Goal: Answer question/provide support: Answer question/provide support

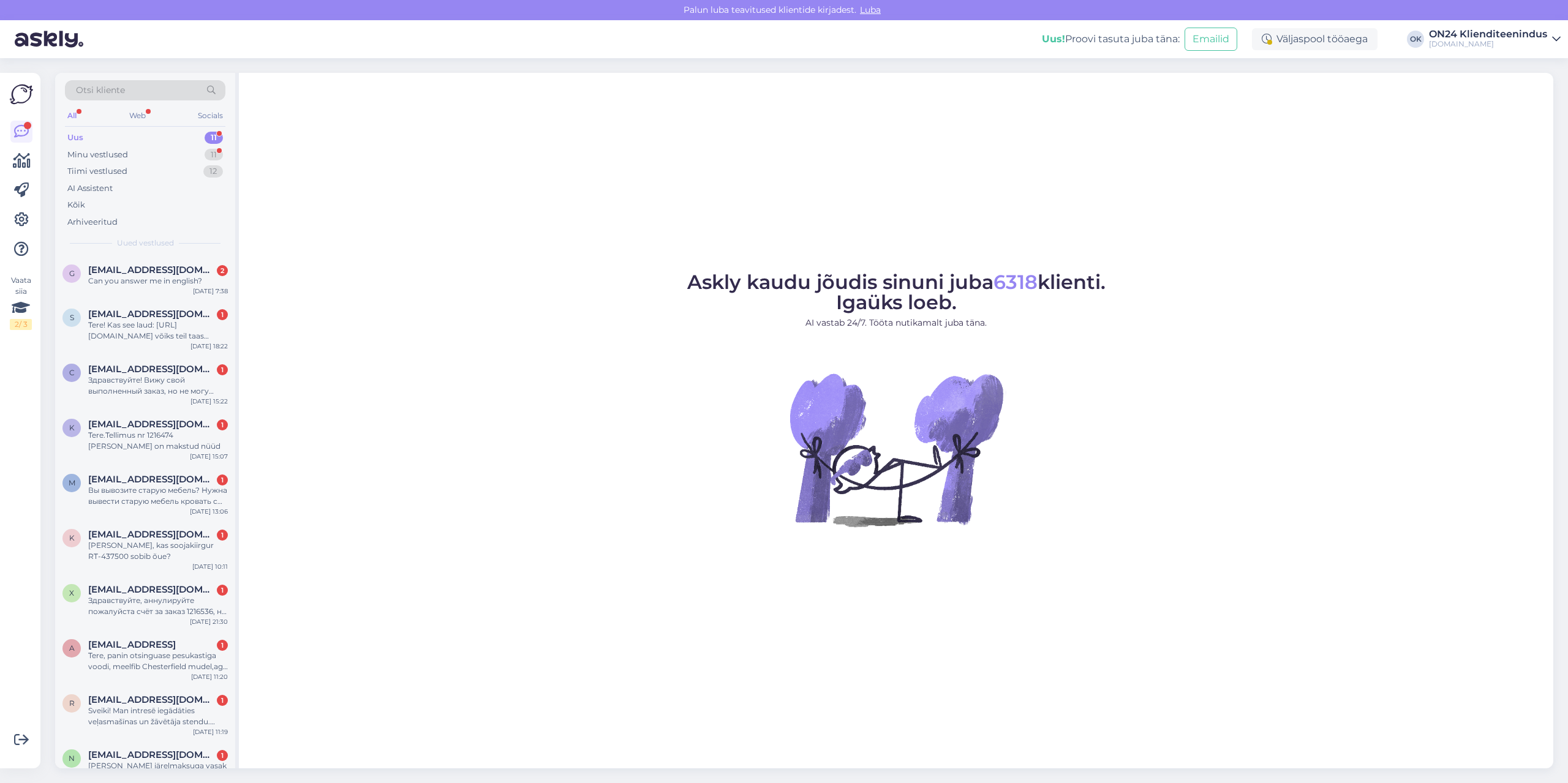
click at [154, 134] on div "Uus 11" at bounding box center [145, 138] width 160 height 17
click at [146, 156] on div "Minu vestlused 11" at bounding box center [145, 155] width 160 height 17
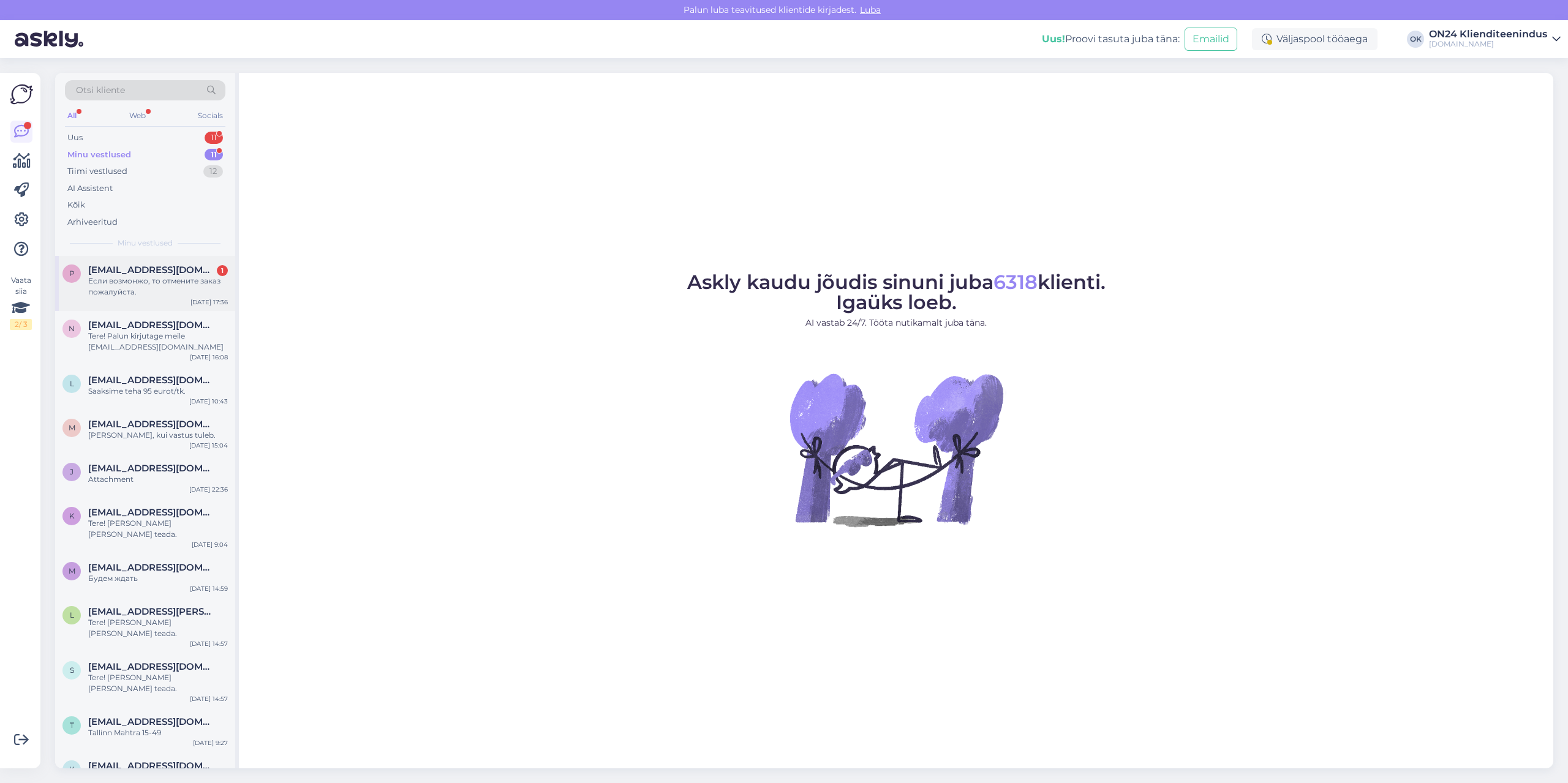
click at [171, 278] on div "Если возмонжо, то отмените заказ пожалуйста." at bounding box center [158, 287] width 140 height 22
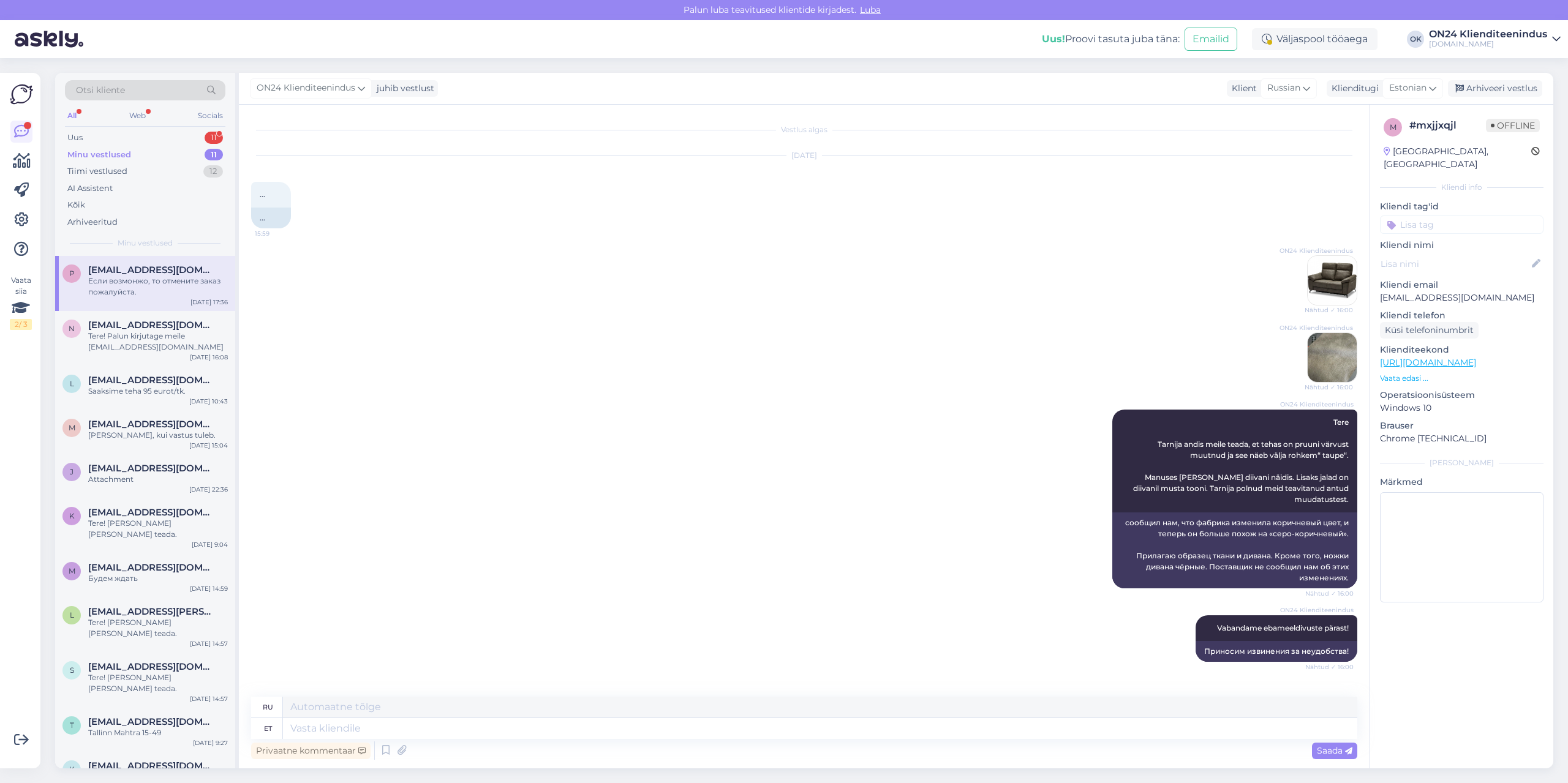
click at [1415, 291] on p "[EMAIL_ADDRESS][DOMAIN_NAME]" at bounding box center [1462, 297] width 164 height 13
copy p "[EMAIL_ADDRESS][DOMAIN_NAME]"
click at [115, 138] on div "Uus 11" at bounding box center [145, 138] width 160 height 17
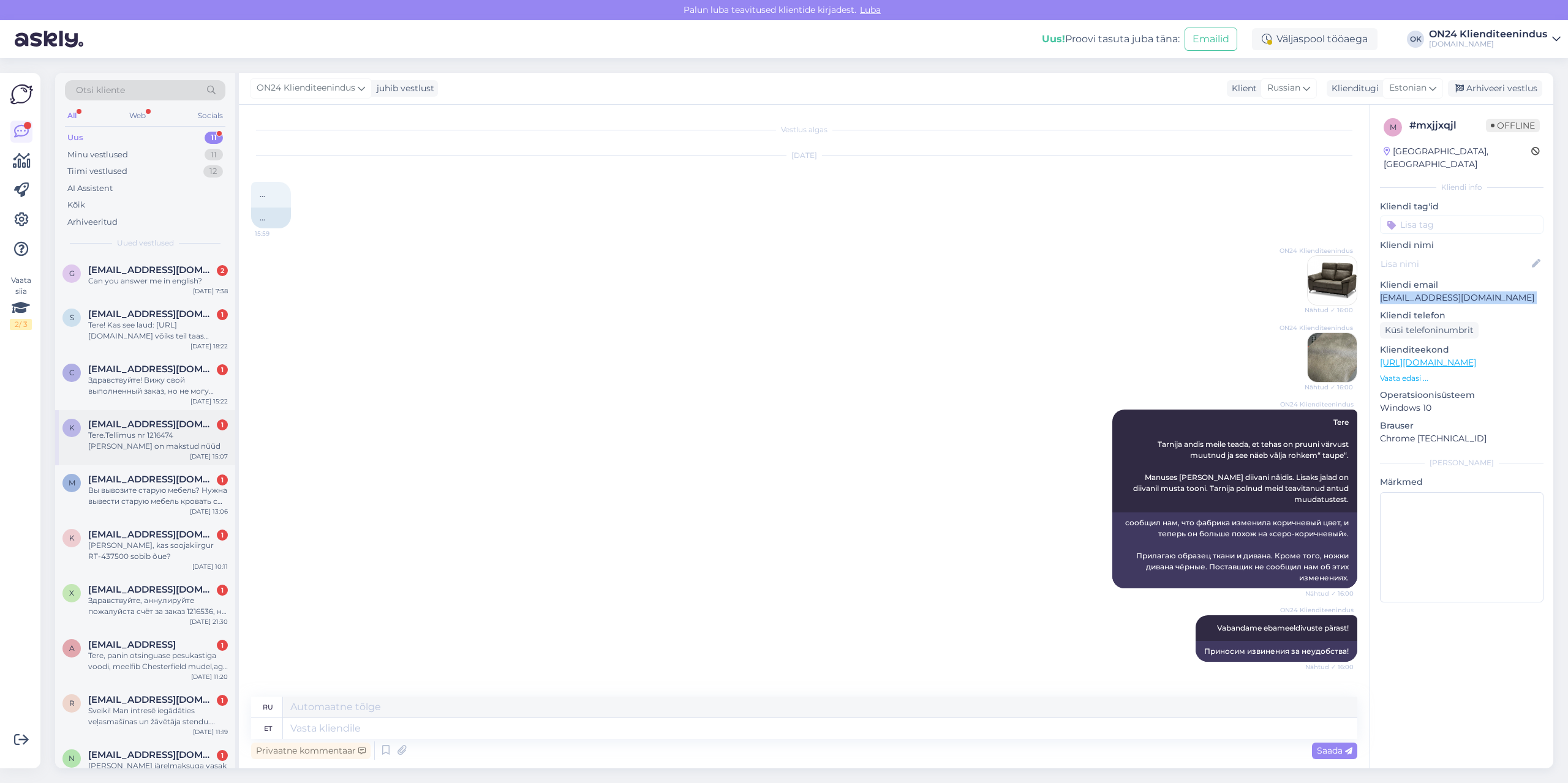
scroll to position [61, 0]
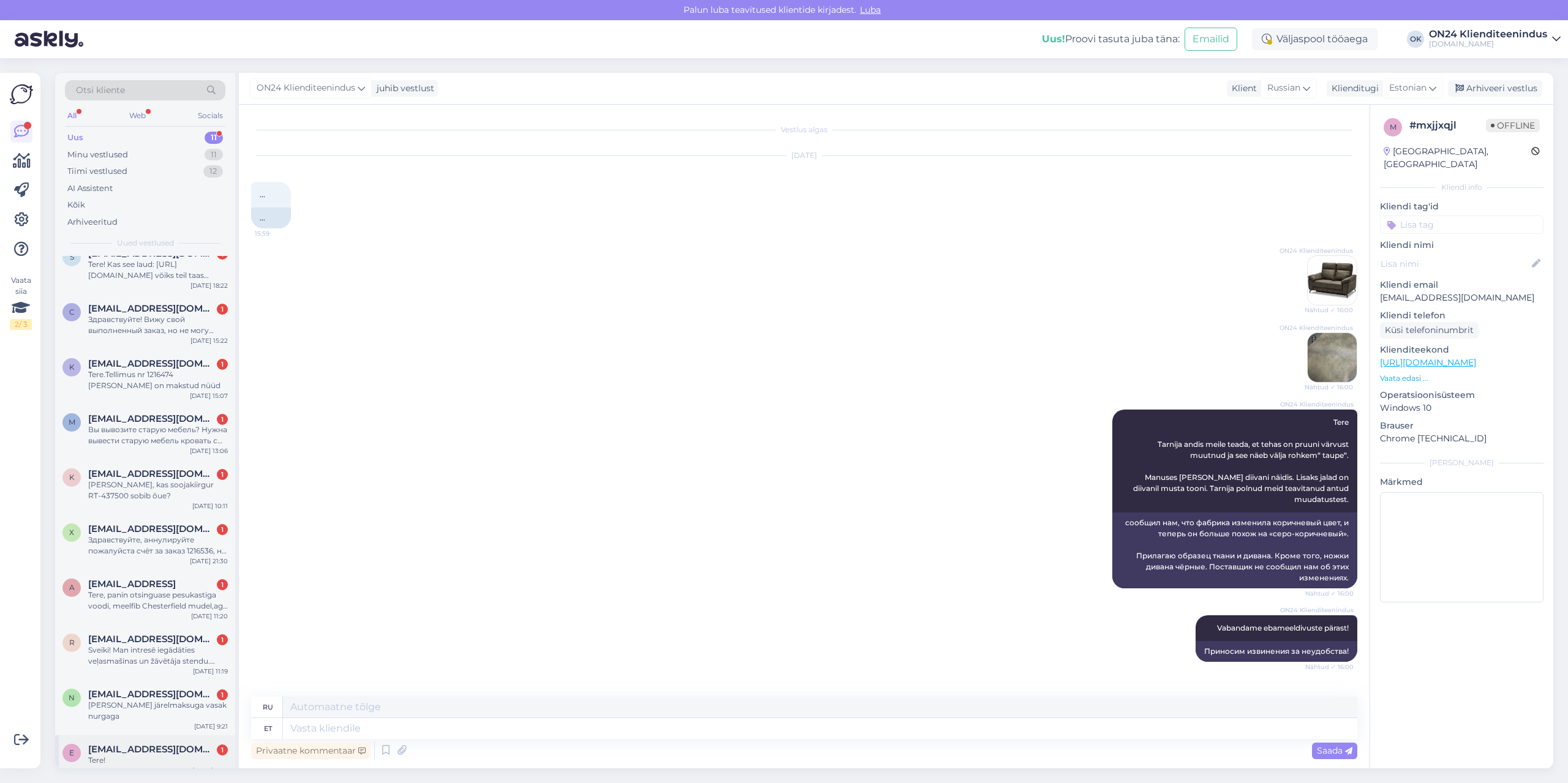
click at [122, 756] on div "Tere!" at bounding box center [158, 761] width 140 height 11
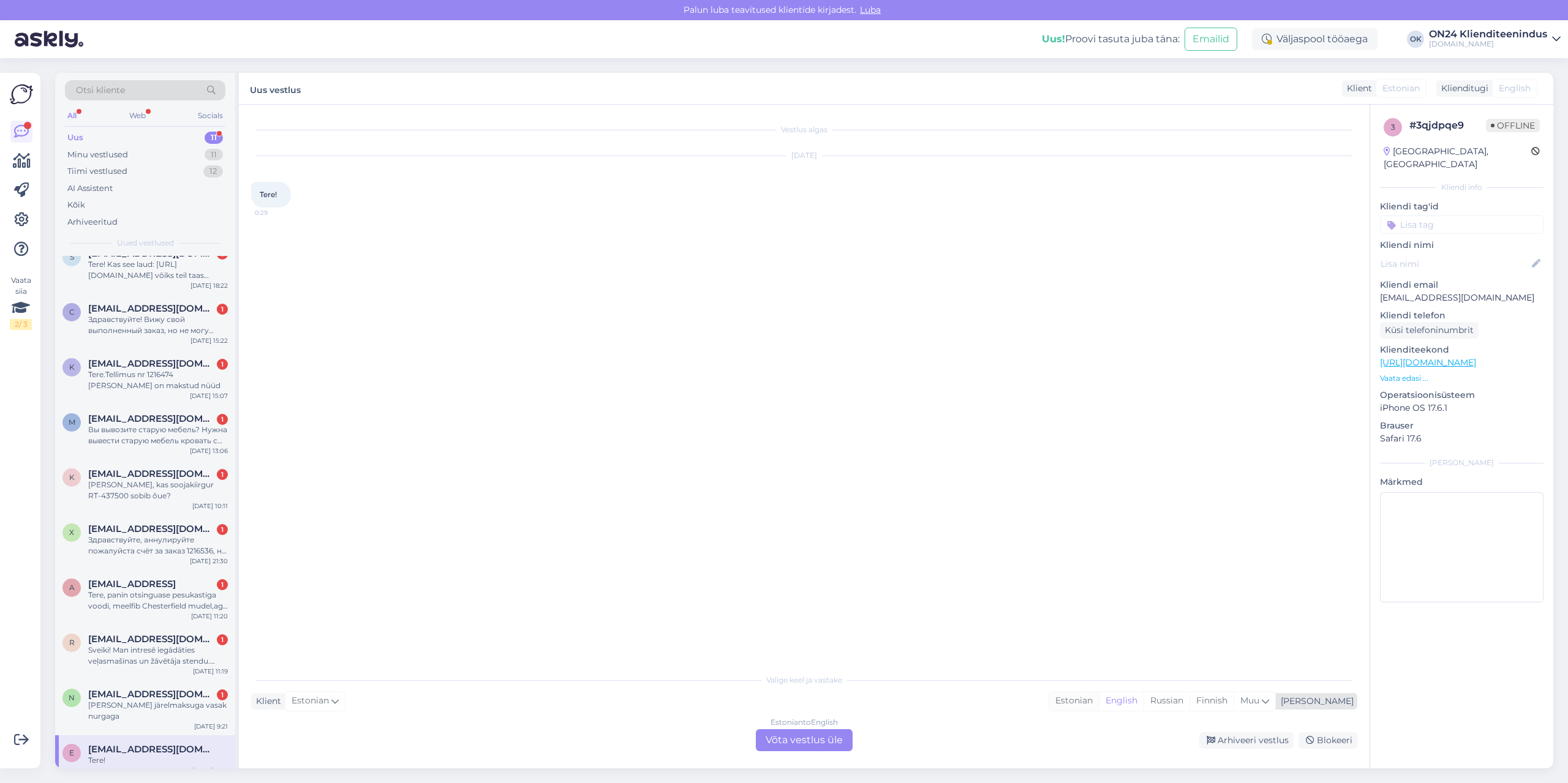
click at [1099, 708] on div "Estonian" at bounding box center [1074, 701] width 50 height 18
click at [783, 738] on div "Estonian to Estonian Võta vestlus üle" at bounding box center [804, 740] width 97 height 22
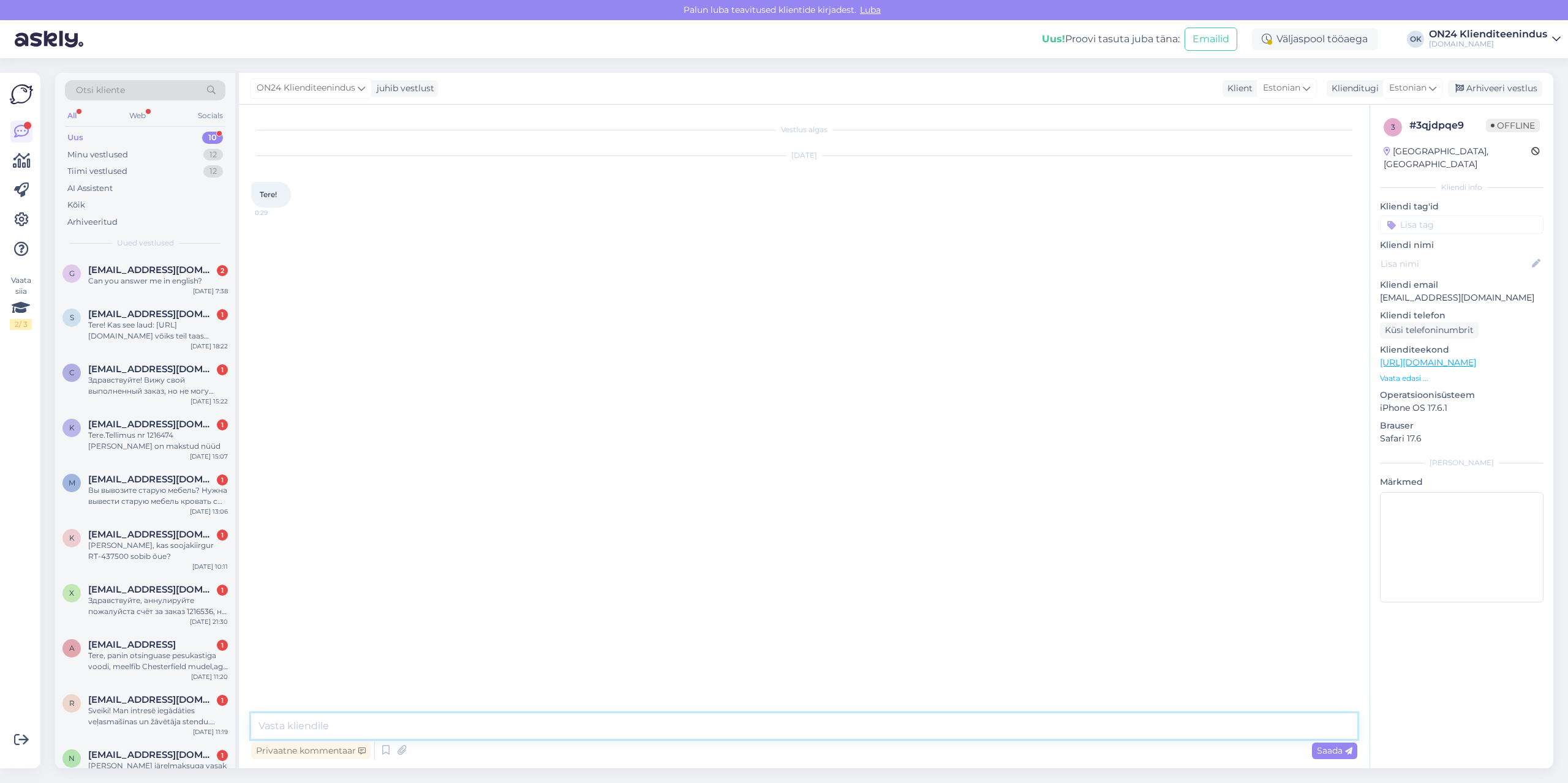
click at [657, 730] on textarea at bounding box center [804, 726] width 1106 height 26
type textarea "Tere! Kuidas saame abiks olla?"
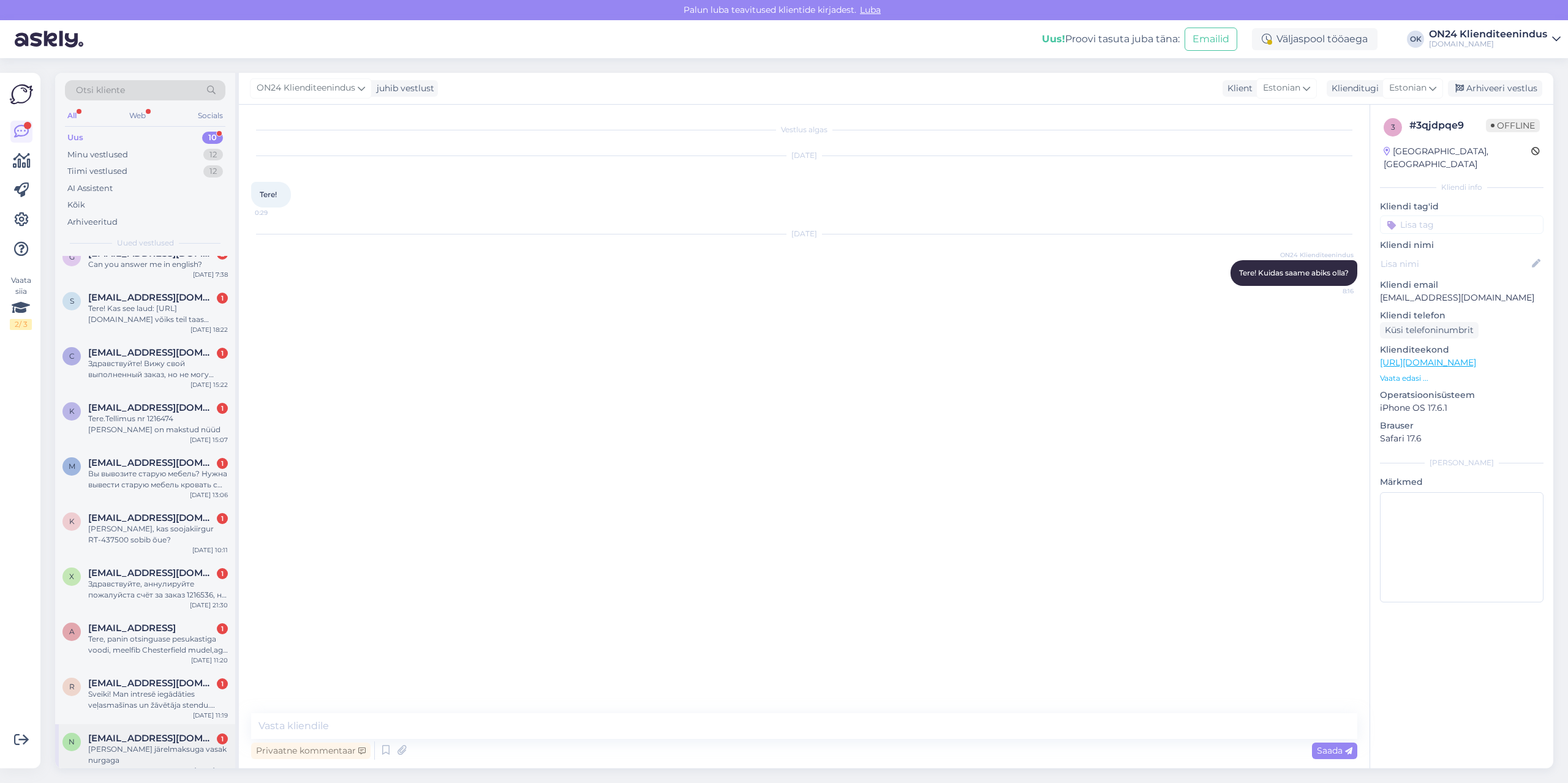
click at [136, 734] on span "[EMAIL_ADDRESS][DOMAIN_NAME]" at bounding box center [152, 738] width 128 height 11
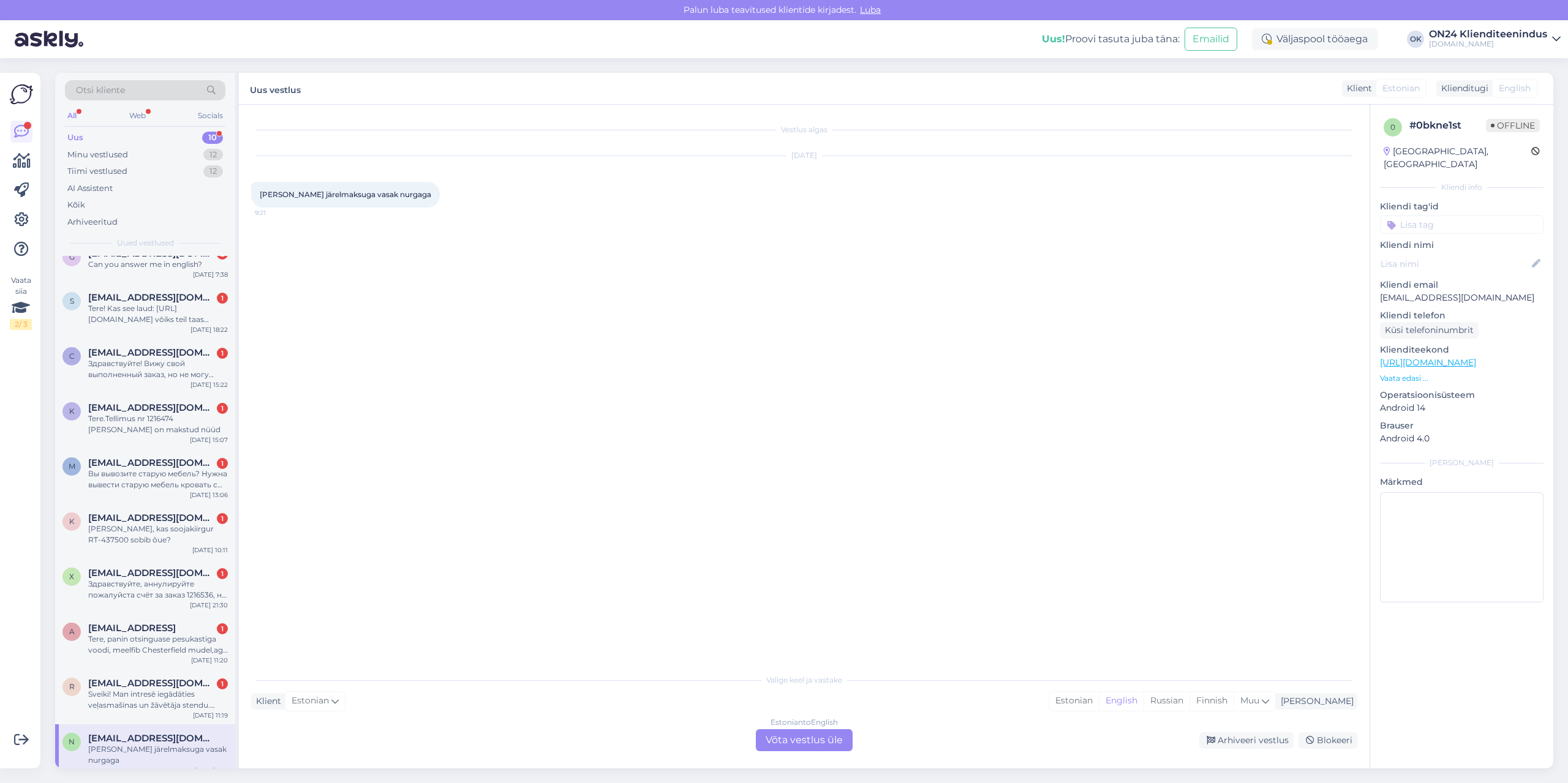
click at [1402, 373] on p "Vaata edasi ..." at bounding box center [1462, 378] width 164 height 11
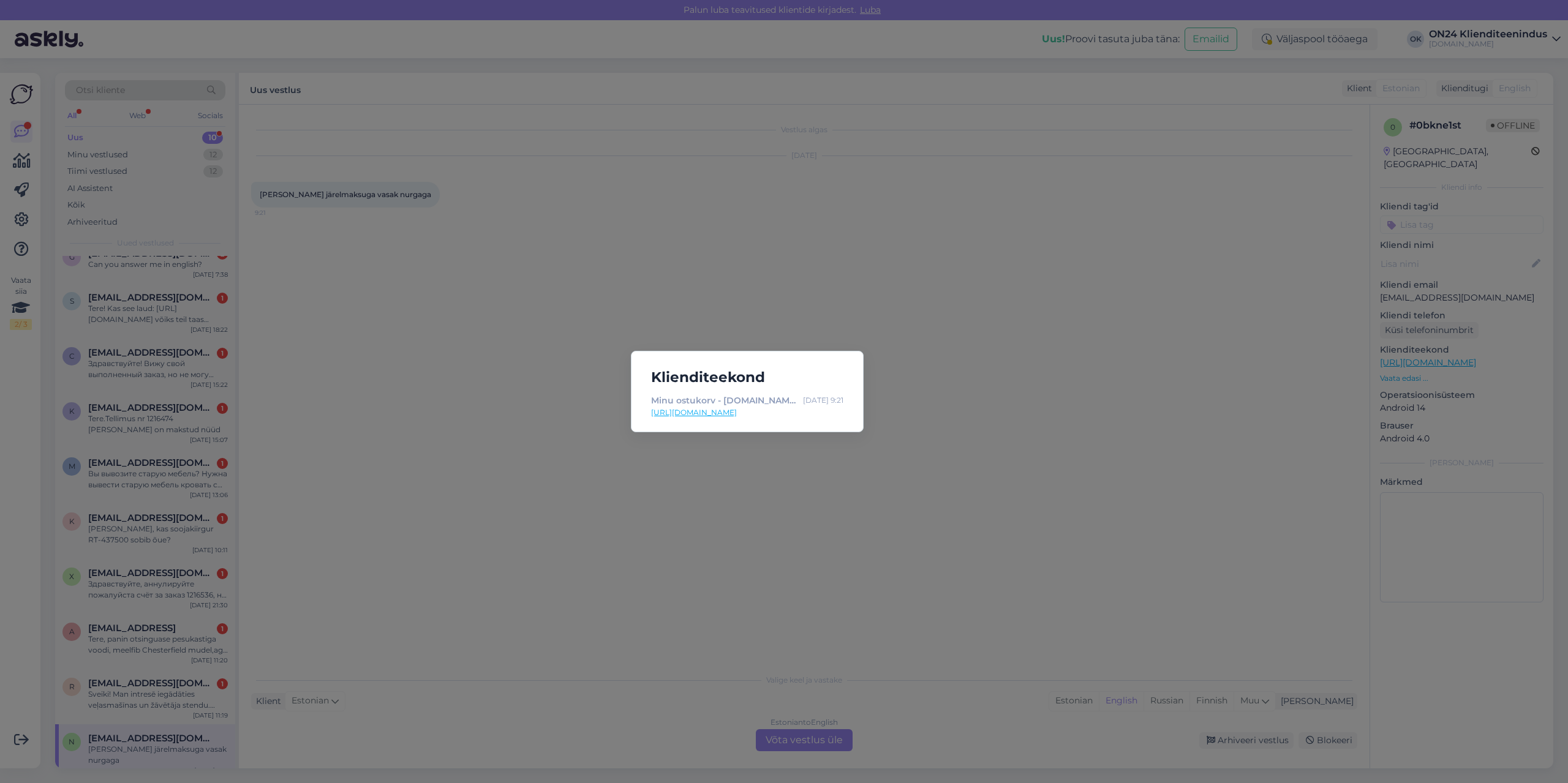
click at [979, 420] on div "Klienditeekond Minu ostukorv - [DOMAIN_NAME] Sisustuskaubamaja [DATE] 9:21 [URL…" at bounding box center [784, 392] width 1568 height 783
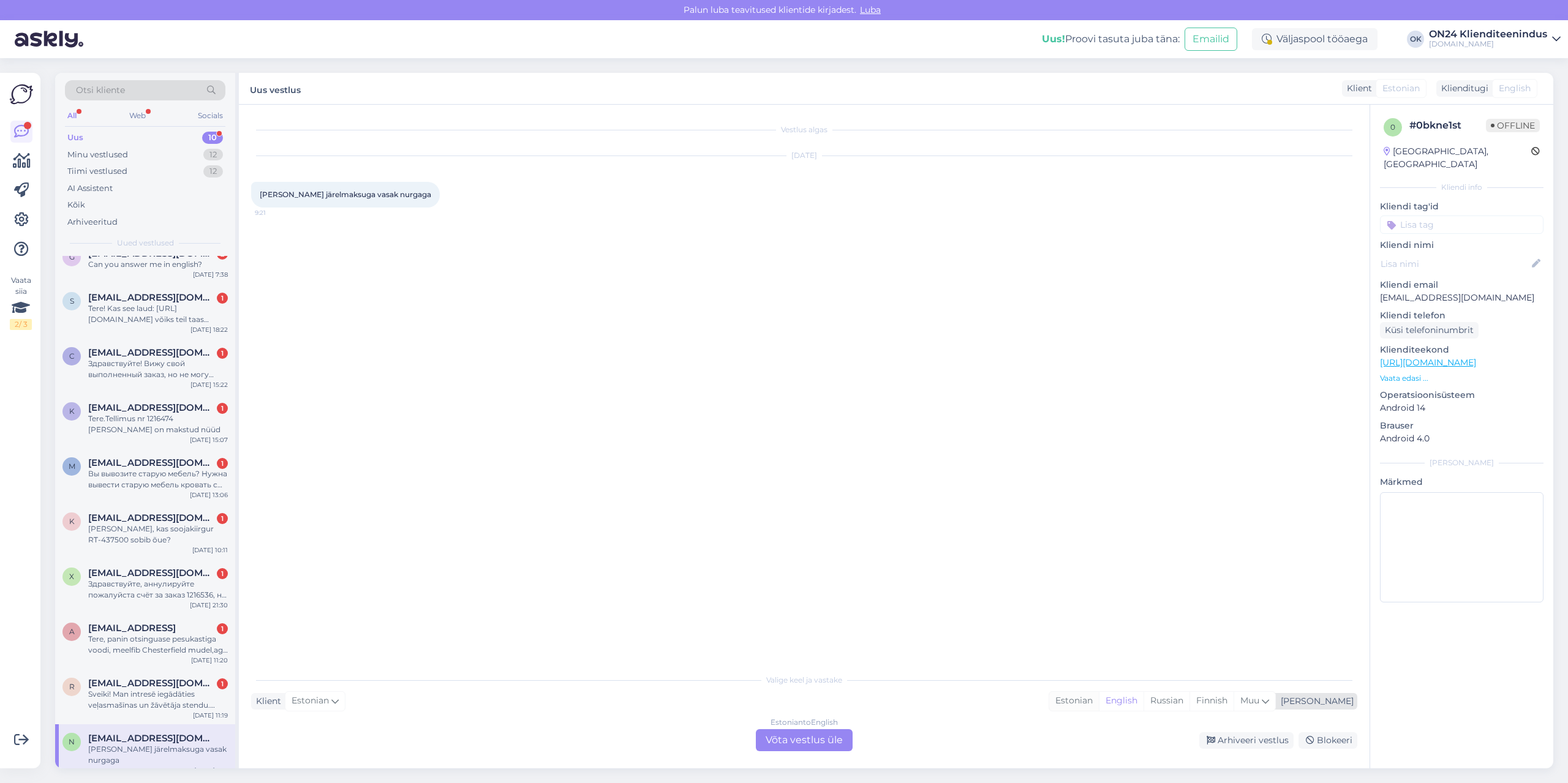
click at [1099, 694] on div "Estonian" at bounding box center [1074, 701] width 50 height 18
click at [817, 750] on div "Estonian to Estonian Võta vestlus üle" at bounding box center [804, 740] width 97 height 22
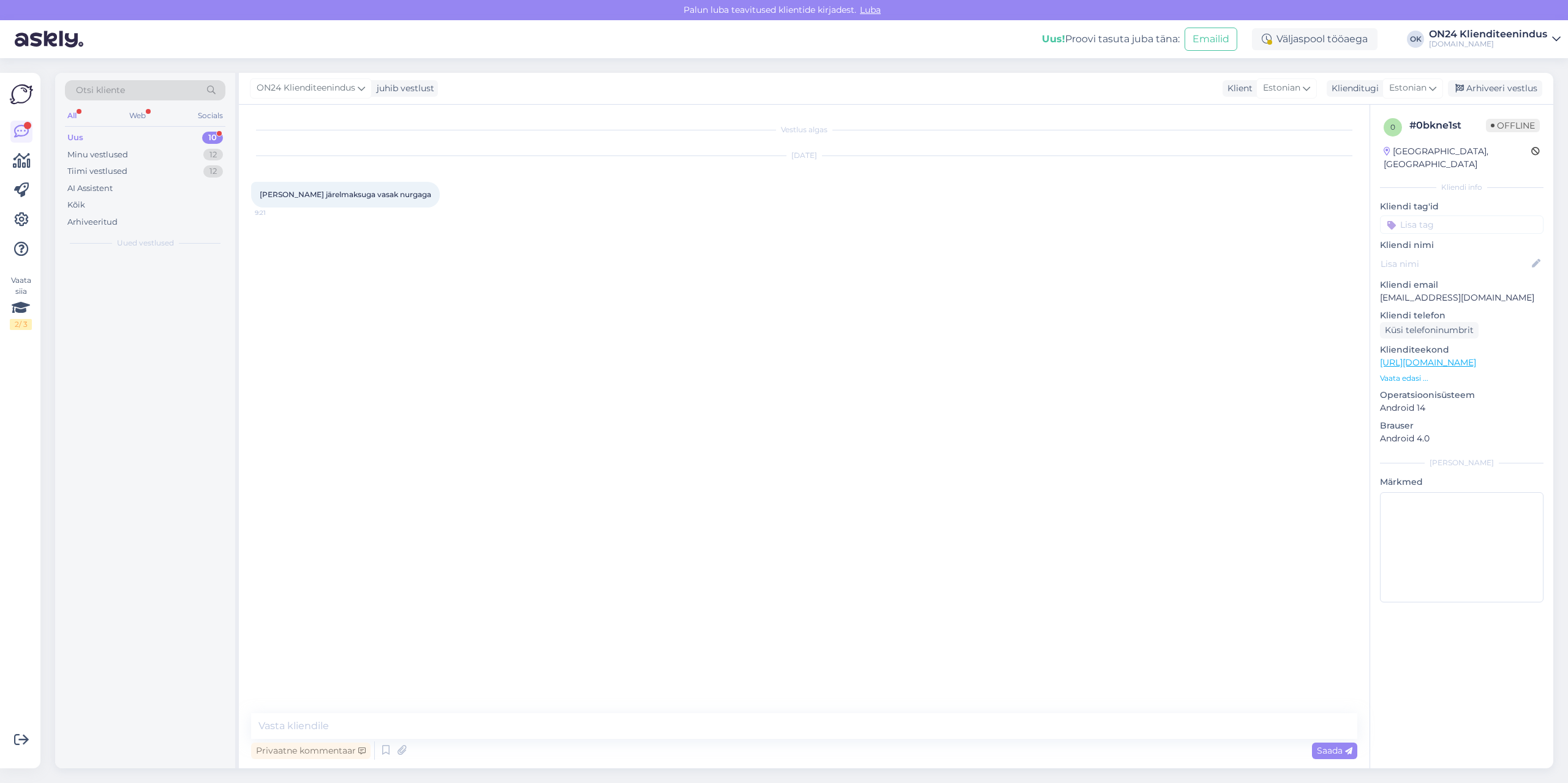
scroll to position [0, 0]
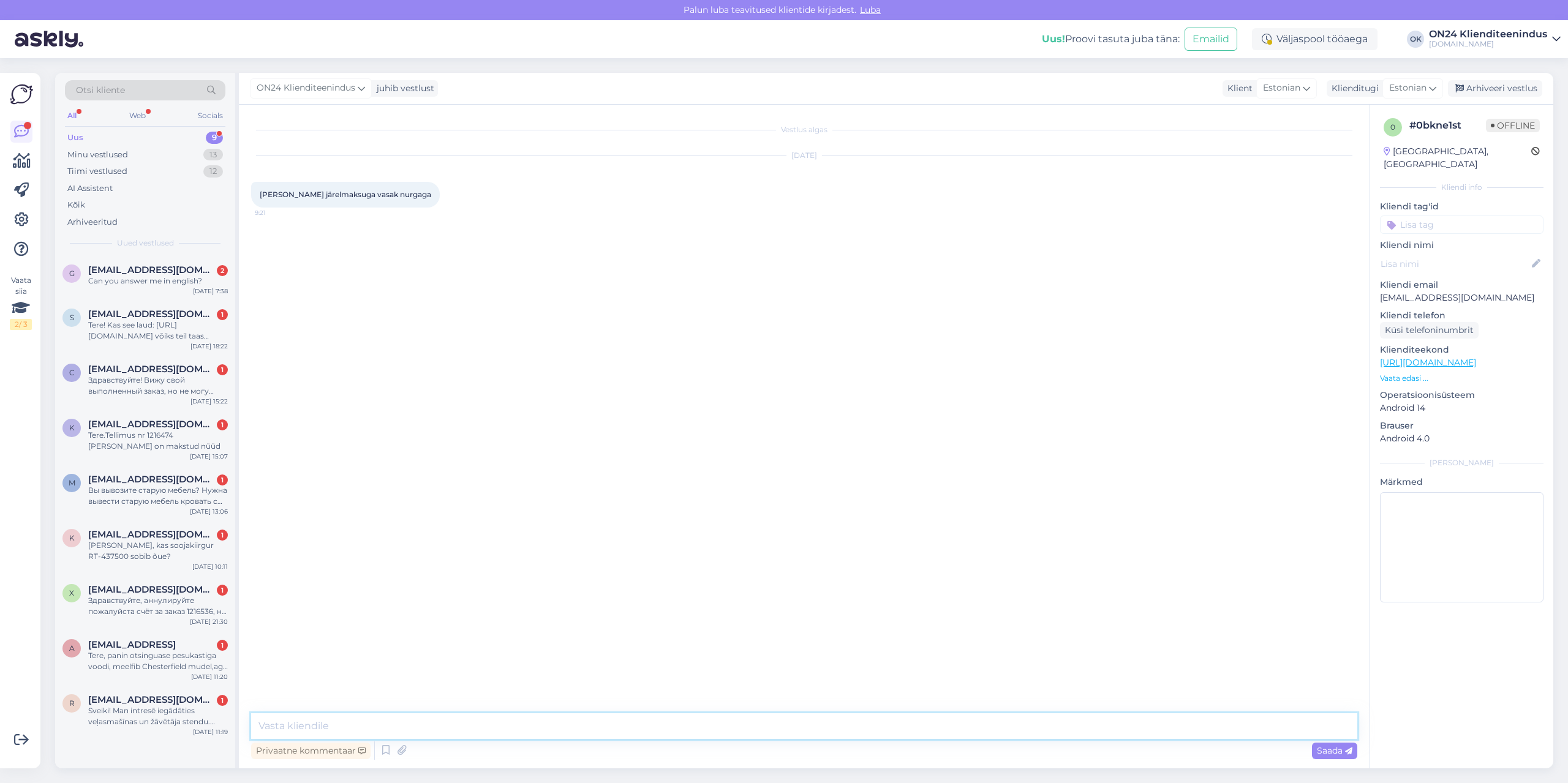
click at [766, 722] on textarea at bounding box center [804, 726] width 1106 height 26
type textarea "Tere! Makseviiside alt saate [PERSON_NAME] sobiva järelmaksu või soovite, et te…"
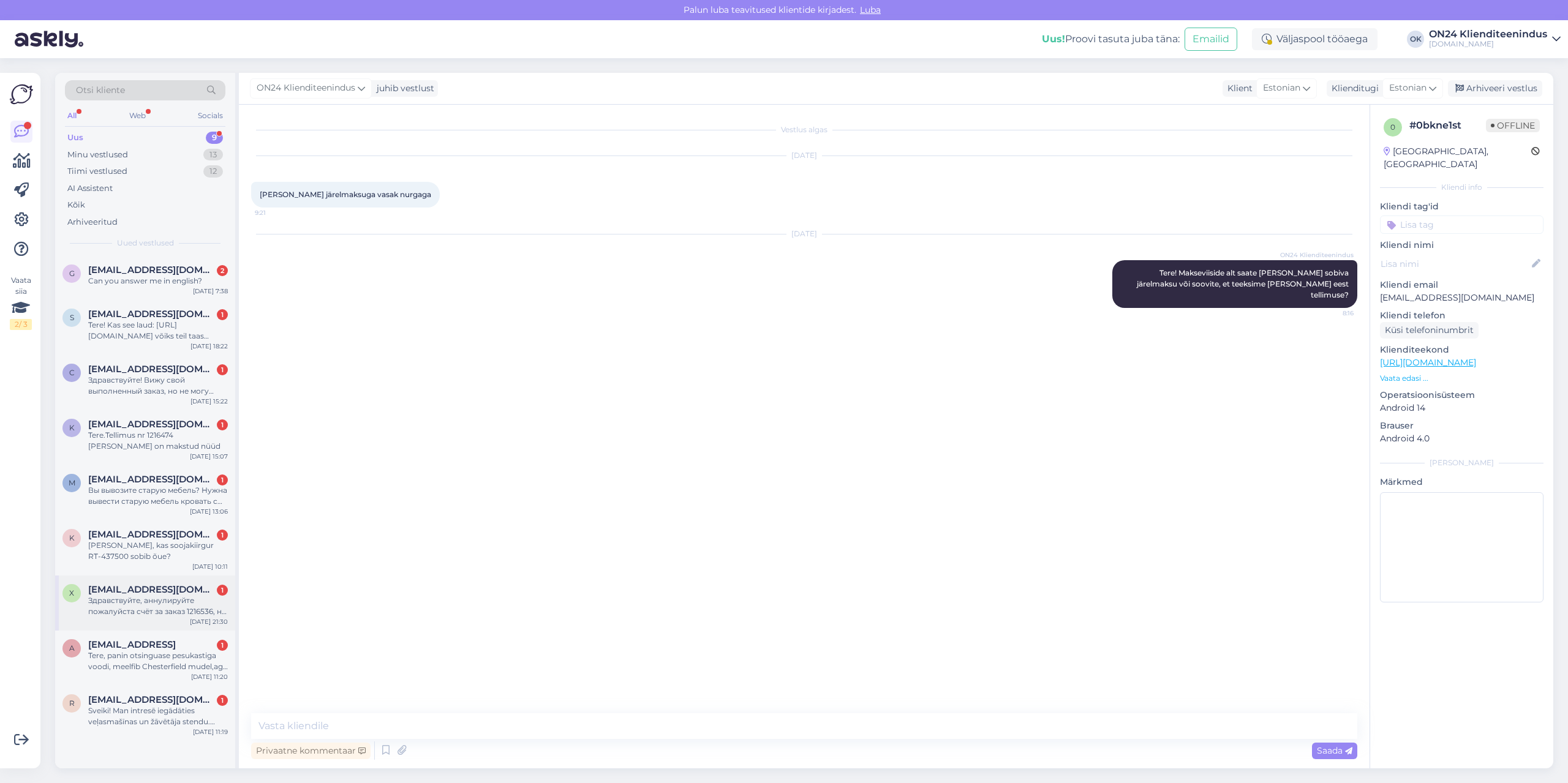
click at [135, 607] on div "Здравствуйте, аннулируйте пожалуйста счёт за заказ 1216536, не верно выбран тов…" at bounding box center [158, 607] width 140 height 22
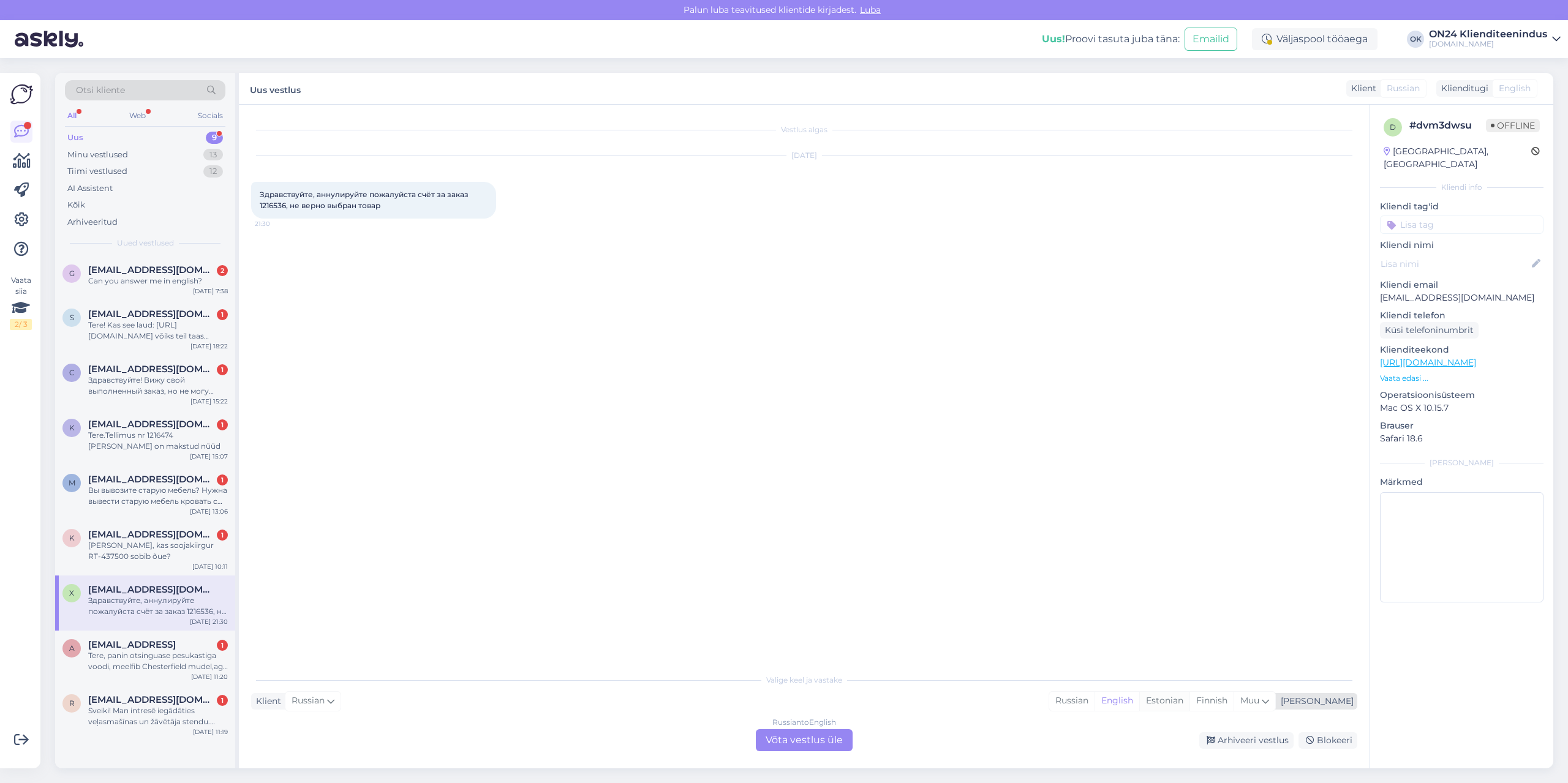
click at [1189, 699] on div "Estonian" at bounding box center [1164, 701] width 51 height 18
click at [781, 738] on div "Russian to Estonian Võta vestlus üle" at bounding box center [804, 740] width 97 height 22
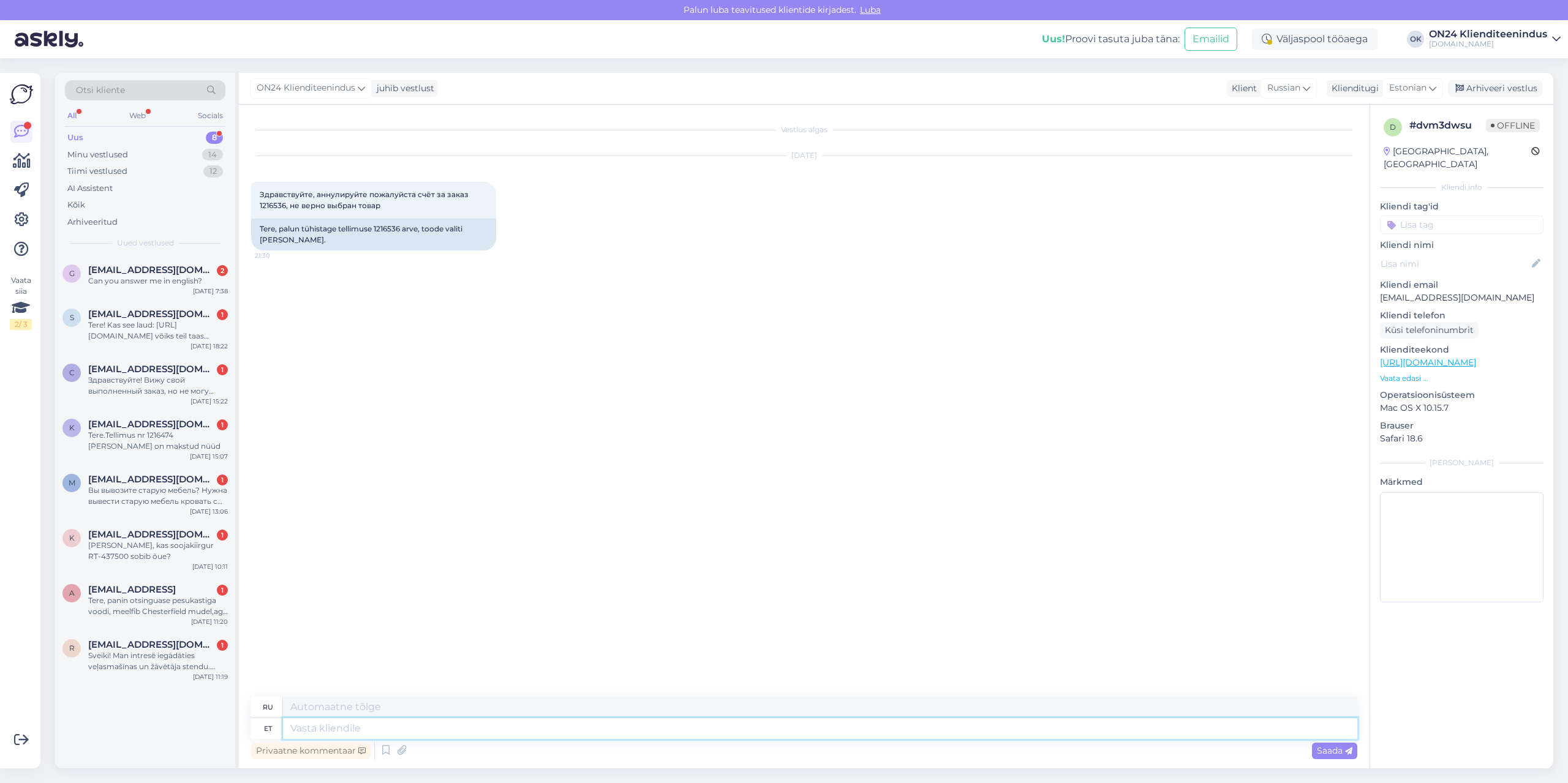
click at [578, 732] on textarea at bounding box center [820, 729] width 1074 height 21
type textarea "Tere"
type textarea "Привет"
type textarea "Tere hommikust!"
type textarea "Доброе утро!"
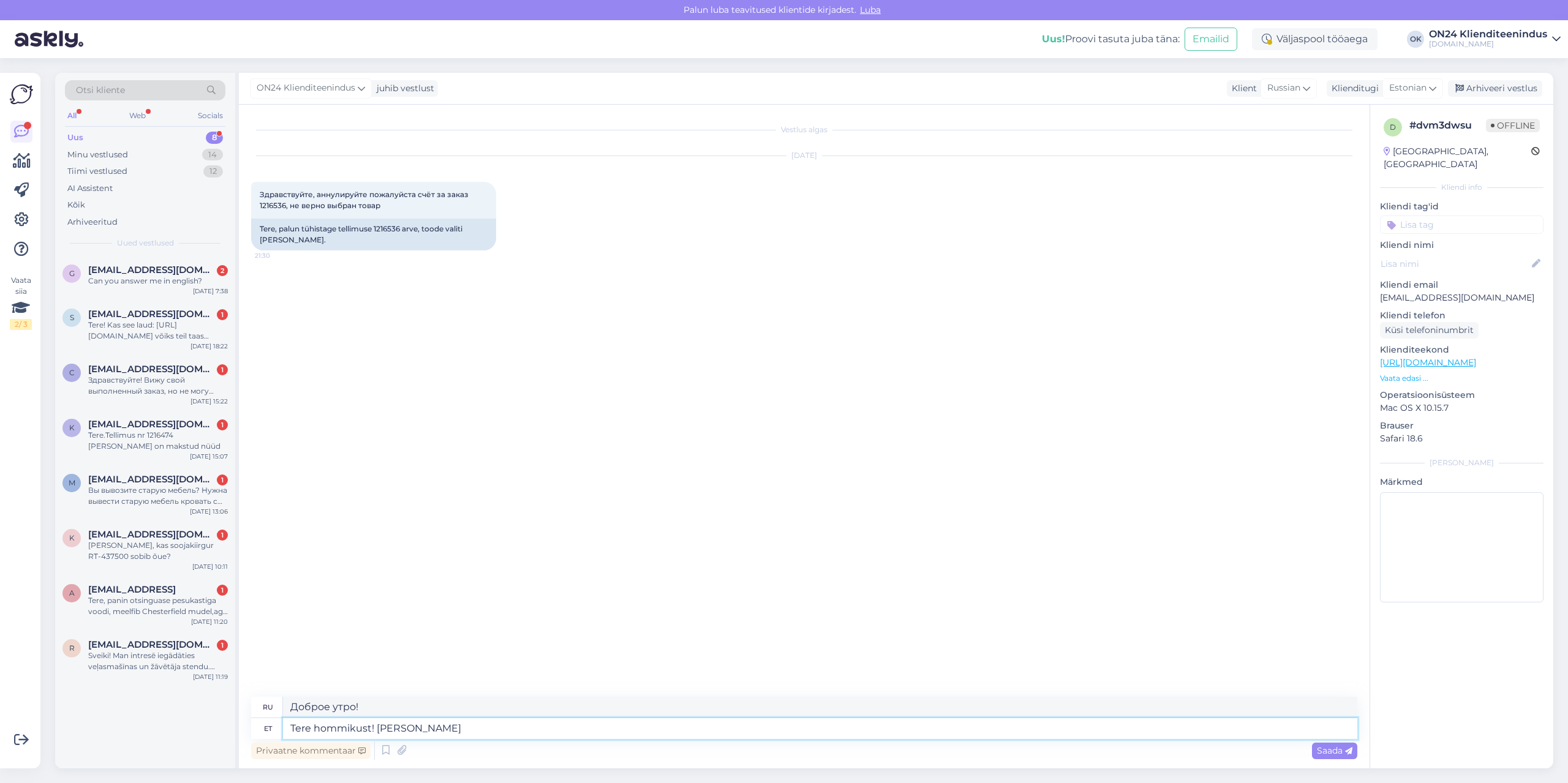
type textarea "Tere hommikust! Kui s"
type textarea "Доброе утро! Если"
type textarea "Tere hommikust! Kui soovite s"
type textarea "Доброе утро! Если хочешь"
type textarea "Tere hommikust! Kui soovite [PERSON_NAME]"
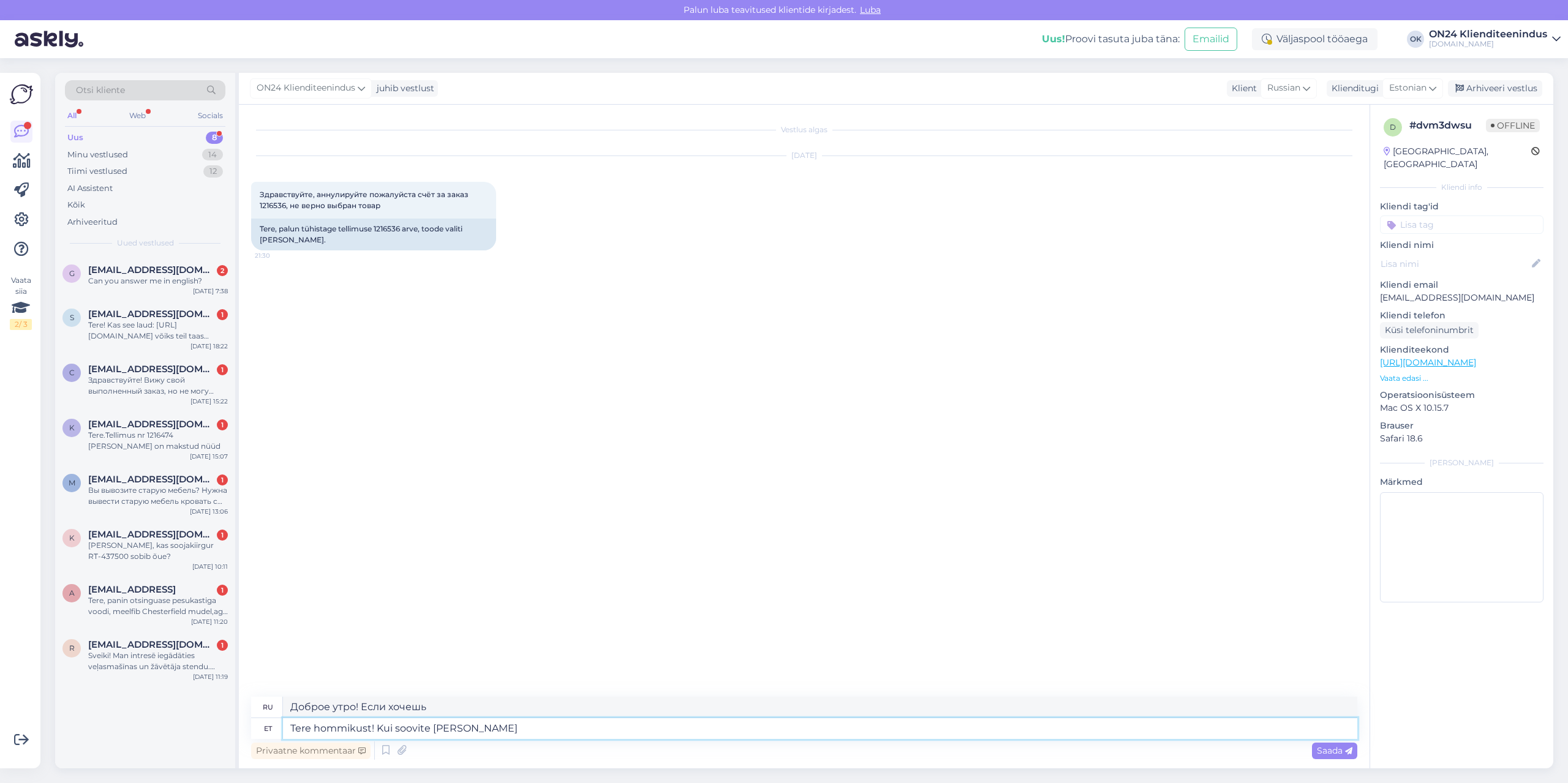
type textarea "Доброе утро! Если хочешь, мы можем"
type textarea "Tere hommikust! Kui soovite saame saata T"
type textarea "Доброе утро! Если хотите, можем отправить."
type textarea "Tere hommikust! Kui soovite saame saata Teile k"
type textarea "Доброе утро! Если хотите, мы можем вам отправить"
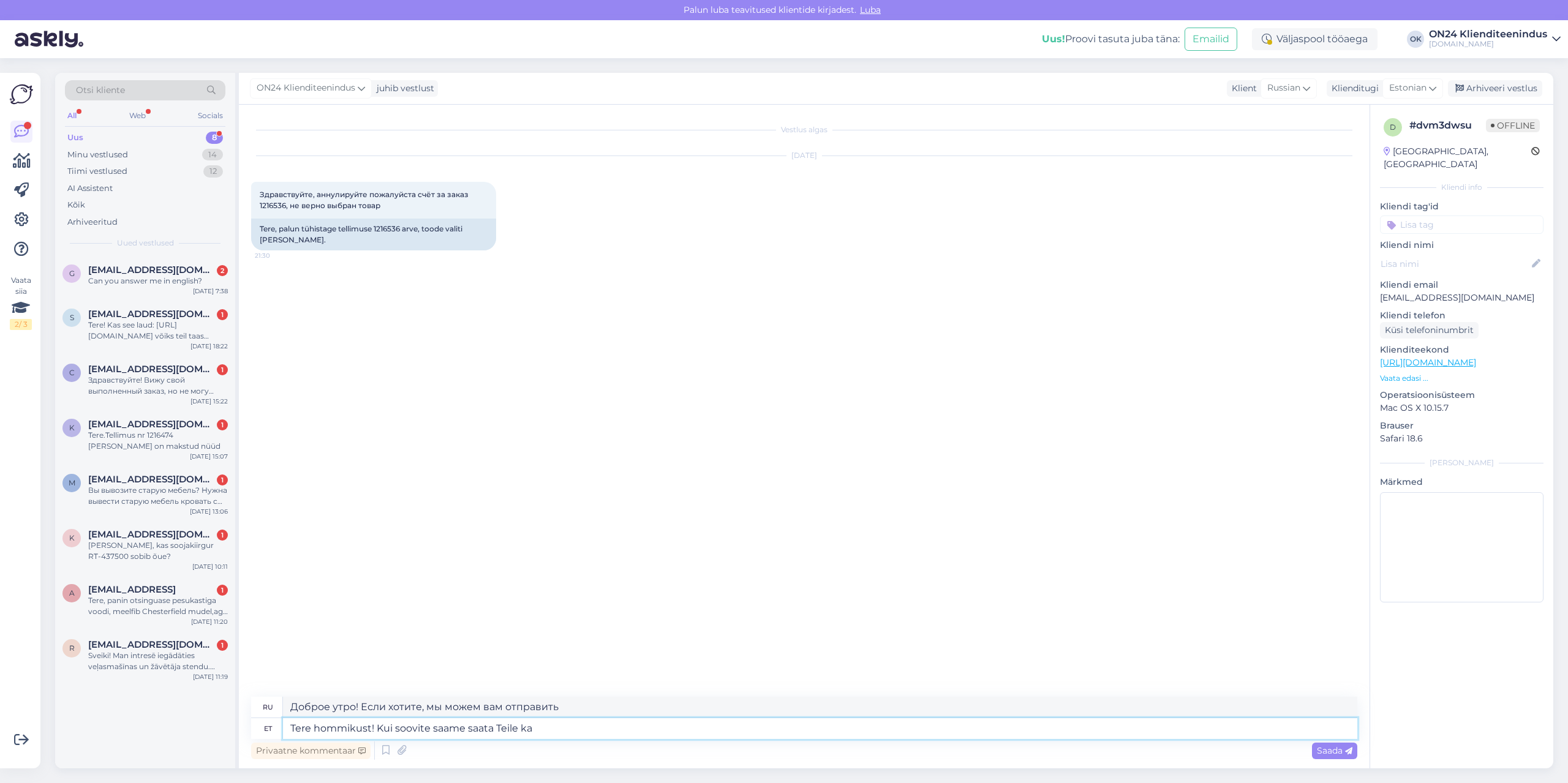
type textarea "Tere hommikust! Kui soovite saame saata Teile ka"
type textarea "Доброе утро! Если хотите, мы также можем вам отправить"
type textarea "Tere hommikust! Kui soovite saame saata Teile ka Inbank võ"
type textarea "Доброе утро! Если хотите, мы также можем отправить вам Inbank."
type textarea "Tere hommikust! Kui soovite saame saata Teile ka Inbank või E"
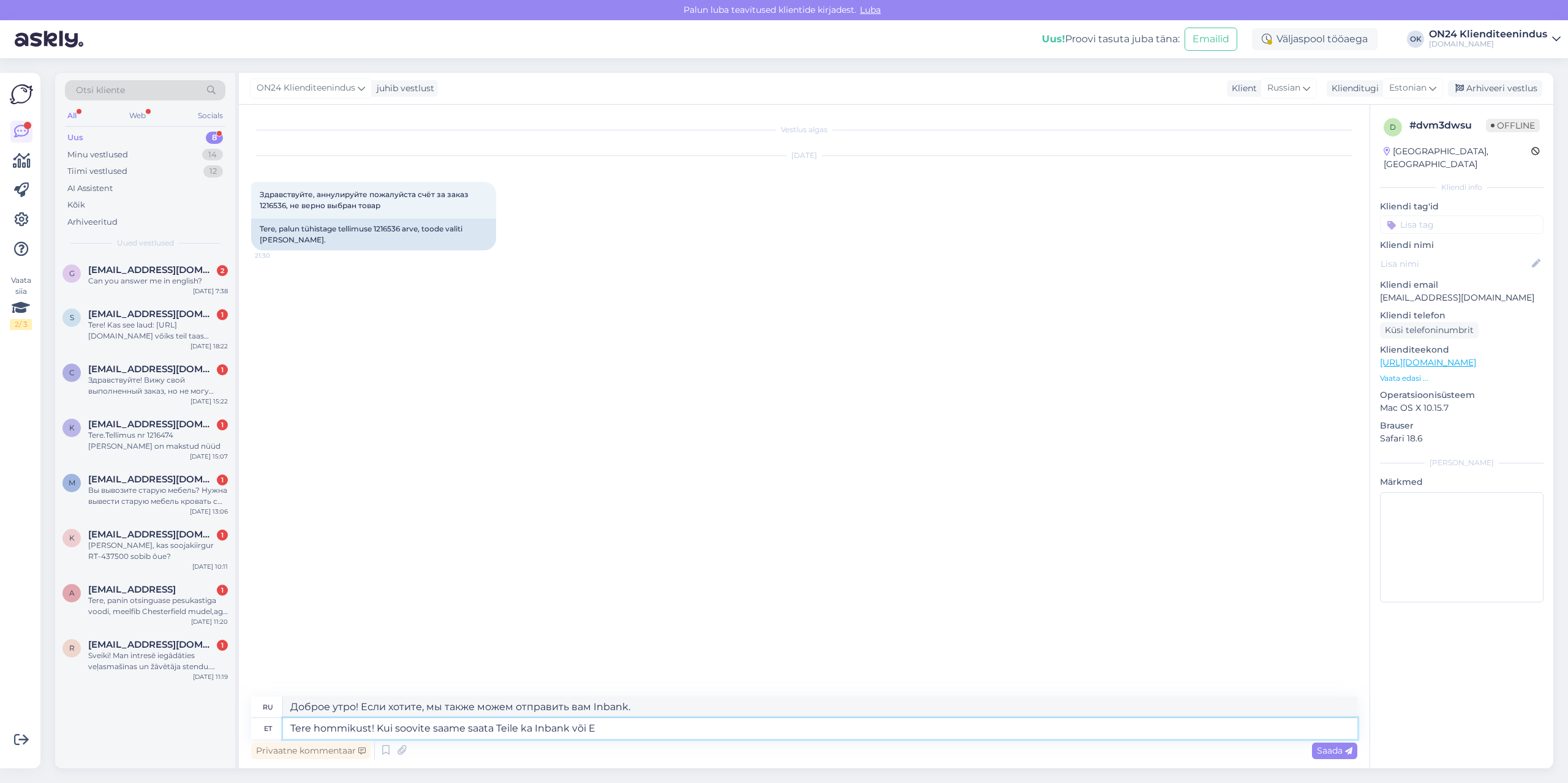
type textarea "Доброе утро! Если хотите, мы также можем отправить вам Inbank или"
type textarea "Tere hommikust! Kui soovite saame saata Teile ka Inbank või Esto ta"
type textarea "Доброе утро! Если хотите, мы также можем отправить вам Inbank или Esto."
type textarea "Tere hommikust! Kui soovite saame saata Teile ka Inbank või Esto taotluse."
type textarea "Доброе утро! Если хотите, мы также можем отправить вам заявку на Inbank или Est…"
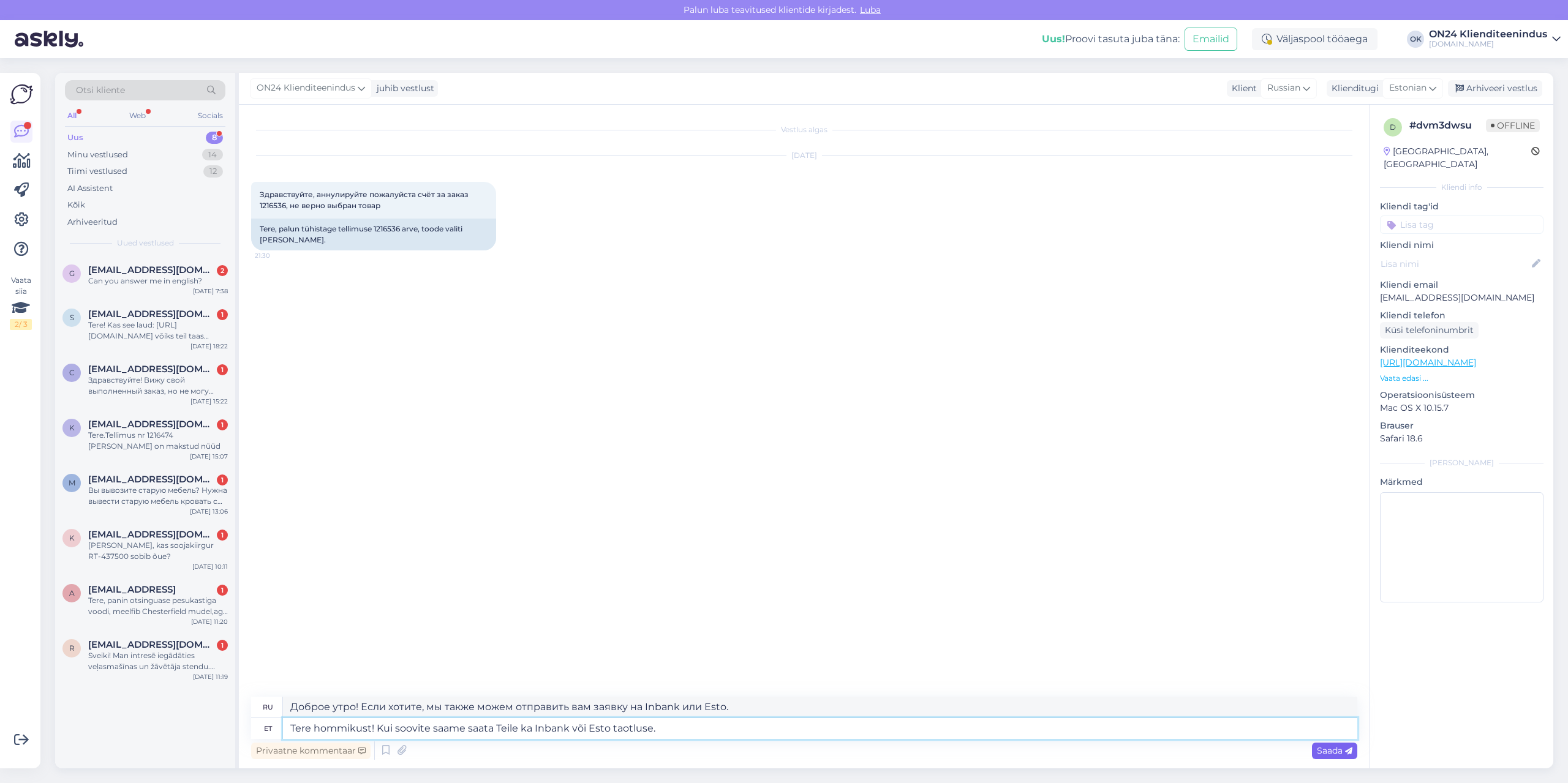
type textarea "Tere hommikust! Kui soovite saame saata Teile ka Inbank või Esto taotluse."
click at [1344, 753] on span "Saada" at bounding box center [1334, 750] width 35 height 11
